Goal: Task Accomplishment & Management: Complete application form

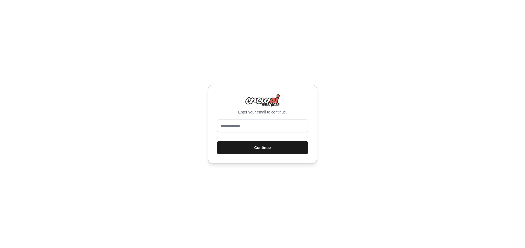
click at [262, 147] on button "Continue" at bounding box center [262, 147] width 91 height 13
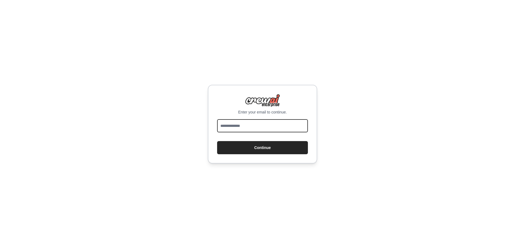
click at [257, 128] on input "email" at bounding box center [262, 125] width 91 height 13
type input "**********"
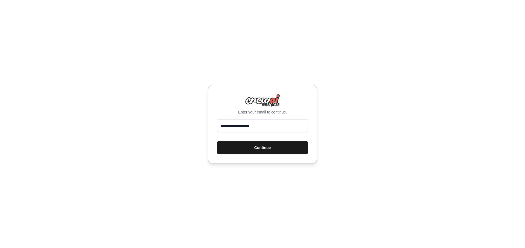
click at [263, 146] on button "Continue" at bounding box center [262, 147] width 91 height 13
